Goal: Task Accomplishment & Management: Manage account settings

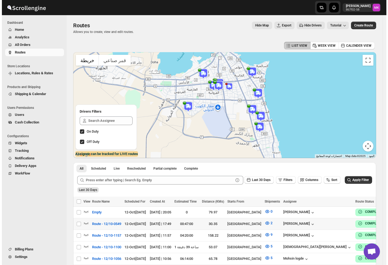
scroll to position [144, 0]
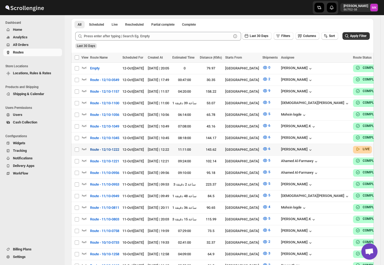
click at [111, 147] on span "Route - 12/10-1222" at bounding box center [104, 149] width 29 height 5
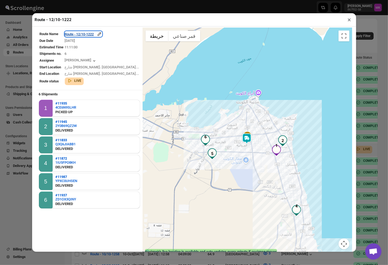
click at [95, 34] on div "Route - 12/10-1222" at bounding box center [83, 33] width 37 height 5
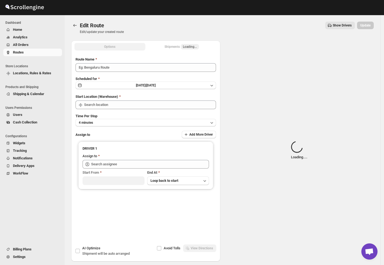
type input "Route - 12/10-1222"
type input "[GEOGRAPHIC_DATA]"
type input "[PERSON_NAME] ([EMAIL_ADDRESS][DOMAIN_NAME])"
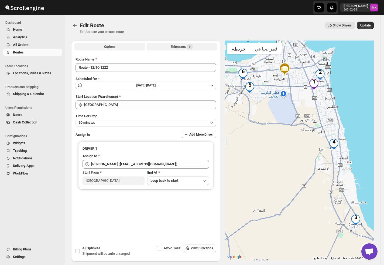
click at [172, 44] on div "Shipments 6" at bounding box center [182, 46] width 22 height 5
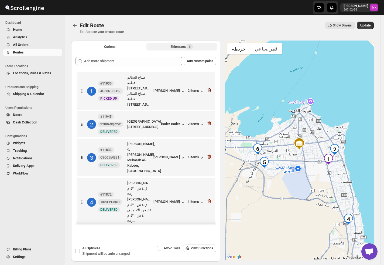
click at [207, 88] on icon "button" at bounding box center [209, 89] width 5 height 5
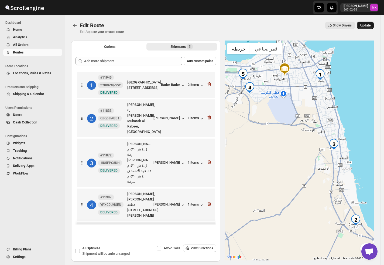
click at [368, 27] on span "Update" at bounding box center [366, 25] width 10 height 4
